Goal: Task Accomplishment & Management: Use online tool/utility

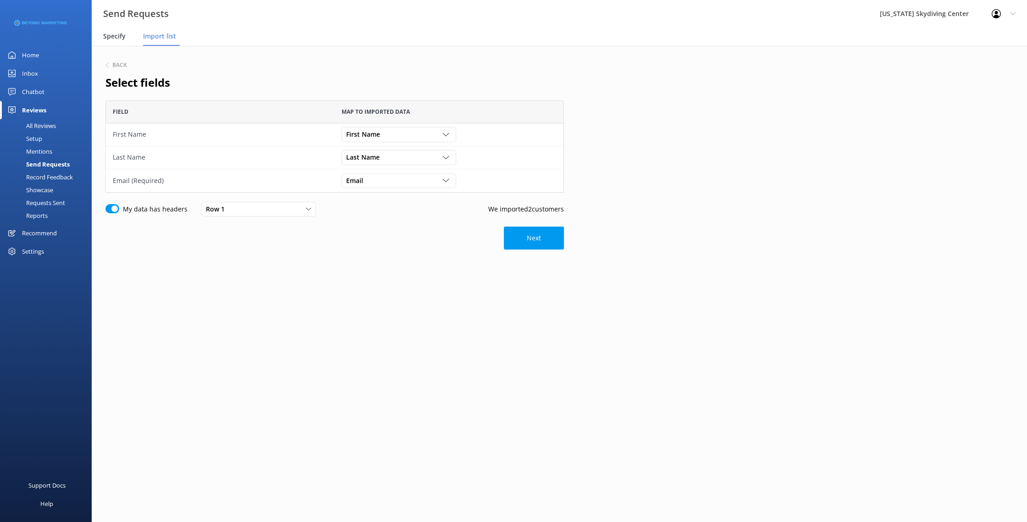
scroll to position [92, 459]
click at [117, 32] on span "Specify" at bounding box center [114, 36] width 22 height 9
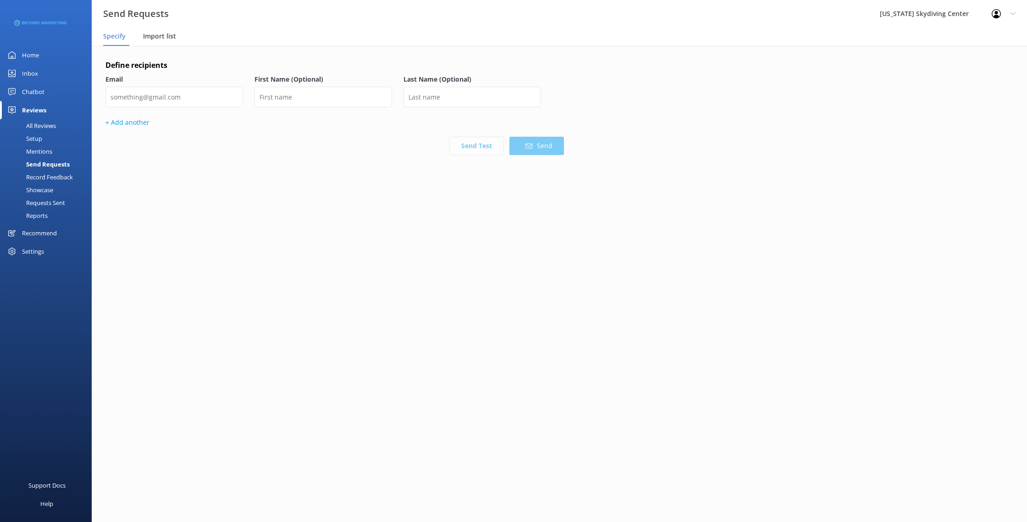
click at [163, 34] on span "Import list" at bounding box center [159, 36] width 33 height 9
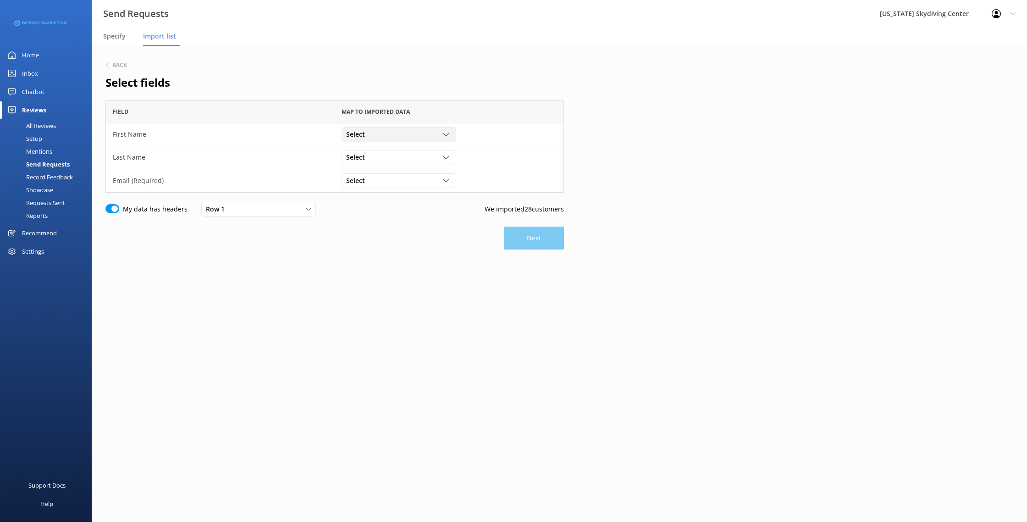
scroll to position [92, 459]
click at [389, 137] on div "Select" at bounding box center [399, 134] width 110 height 10
click at [389, 167] on link "First Name" at bounding box center [398, 172] width 113 height 18
click at [389, 159] on div "Select" at bounding box center [399, 157] width 110 height 10
click at [397, 216] on link "Last Name" at bounding box center [398, 213] width 113 height 18
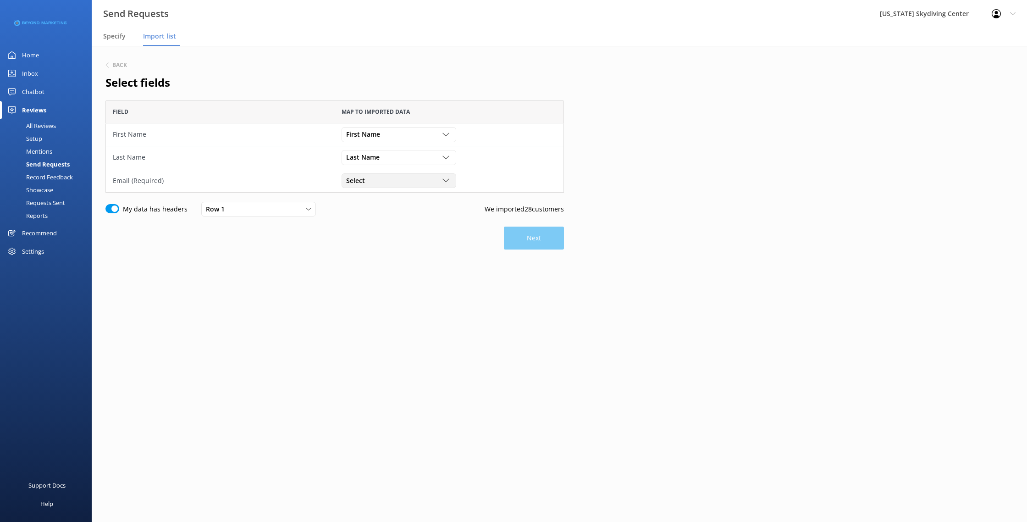
click at [389, 183] on div "Select" at bounding box center [399, 181] width 110 height 10
click at [400, 255] on link "Email" at bounding box center [398, 255] width 113 height 18
click at [556, 246] on button "Next" at bounding box center [534, 238] width 60 height 23
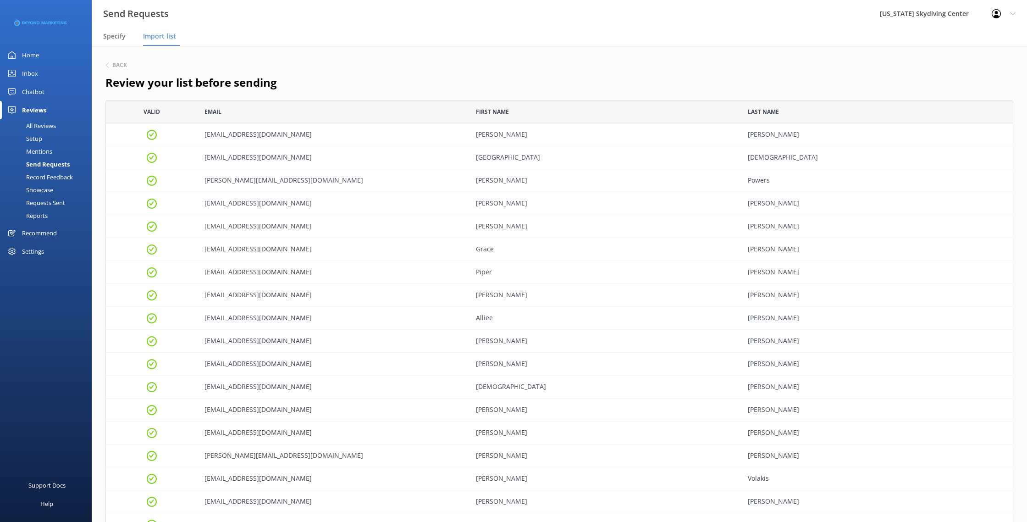
scroll to position [322, 0]
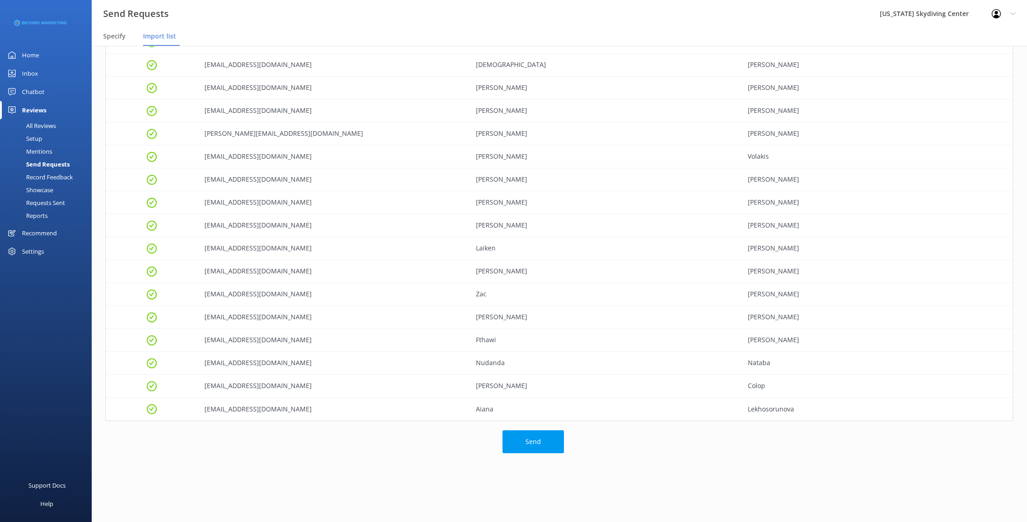
click at [533, 429] on div "Back Review your list before sending Valid Email First Name Last Name [EMAIL_AD…" at bounding box center [560, 123] width 936 height 798
click at [533, 440] on button "Send" at bounding box center [533, 441] width 61 height 23
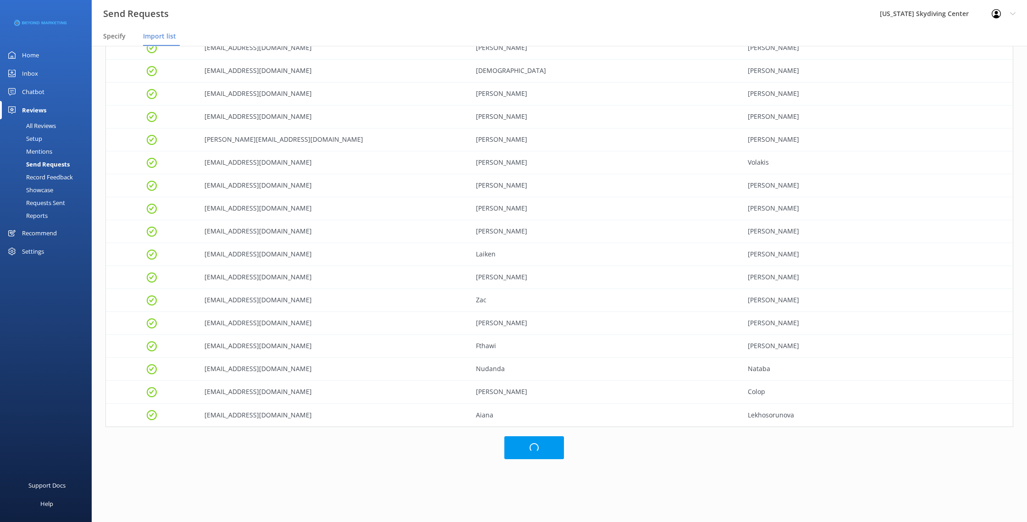
scroll to position [315, 0]
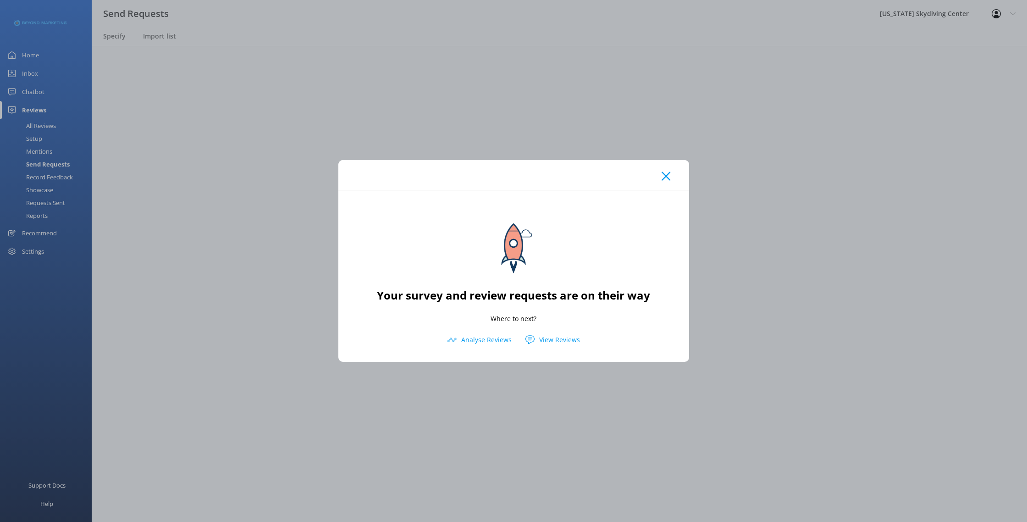
click at [667, 178] on use at bounding box center [666, 176] width 9 height 9
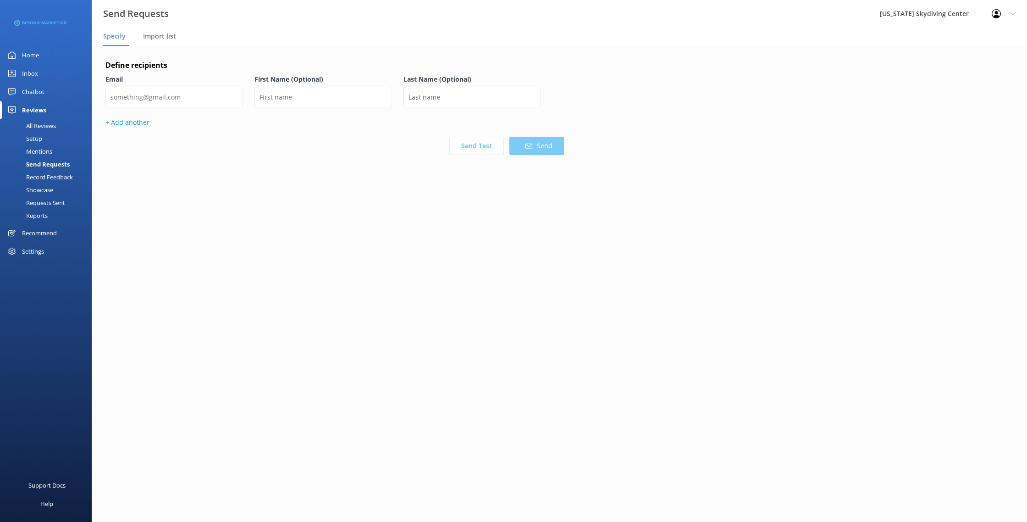
click at [34, 55] on div "Home" at bounding box center [30, 55] width 17 height 18
